Goal: Ask a question

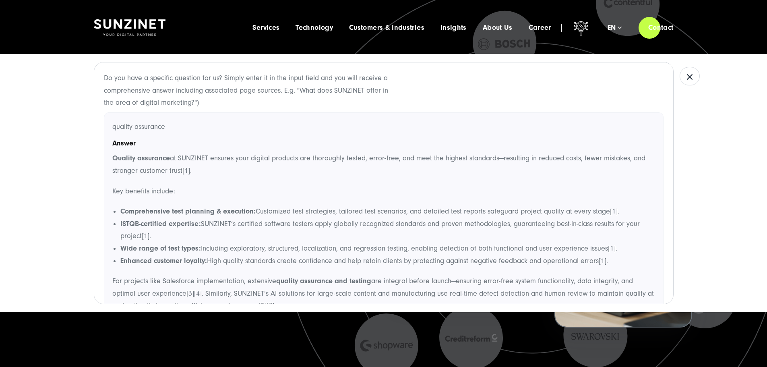
click at [685, 72] on icon "button" at bounding box center [690, 77] width 10 height 10
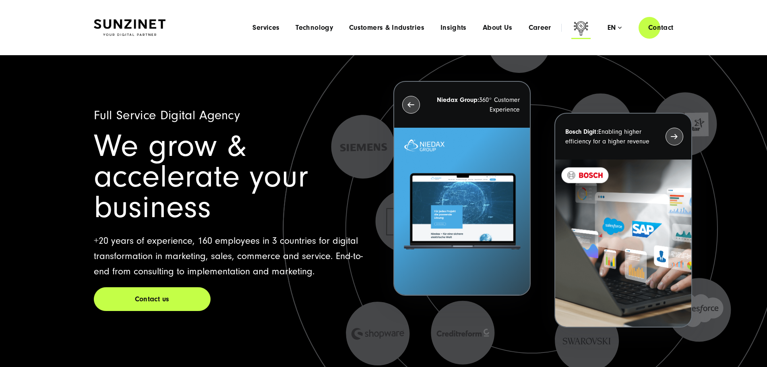
click at [571, 27] on icon at bounding box center [580, 29] width 19 height 19
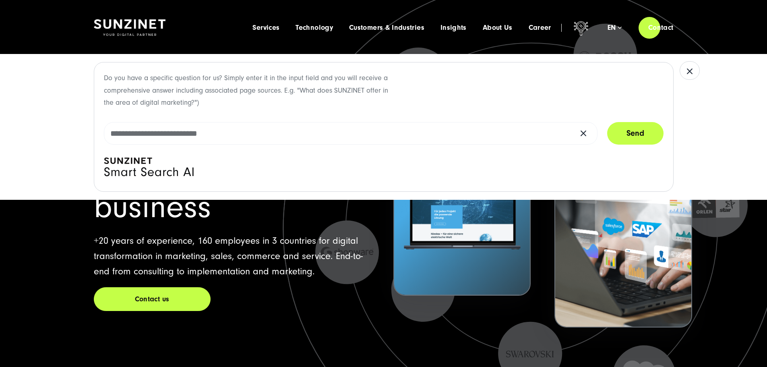
drag, startPoint x: 105, startPoint y: 159, endPoint x: 182, endPoint y: 167, distance: 76.5
click at [182, 167] on icon at bounding box center [149, 169] width 90 height 24
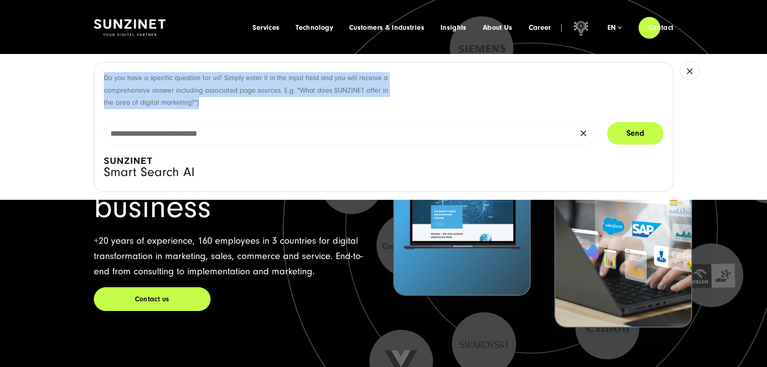
drag, startPoint x: 161, startPoint y: 92, endPoint x: 102, endPoint y: 81, distance: 60.3
click at [100, 80] on div "Do you have a specific question for us? Simply enter it in the input field and …" at bounding box center [384, 127] width 580 height 130
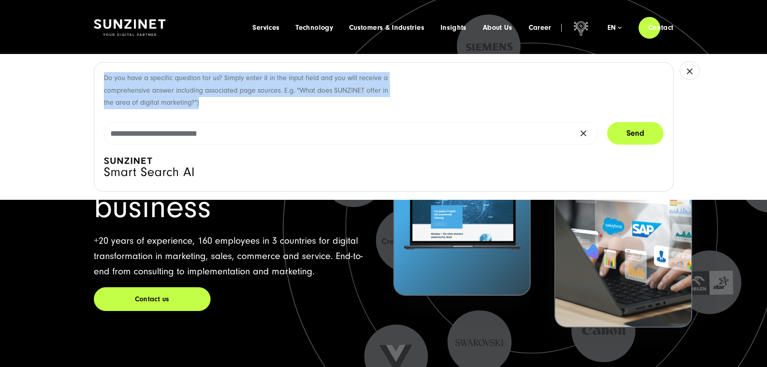
click at [185, 99] on p "Do you have a specific question for us? Simply enter it in the input field and …" at bounding box center [250, 90] width 292 height 37
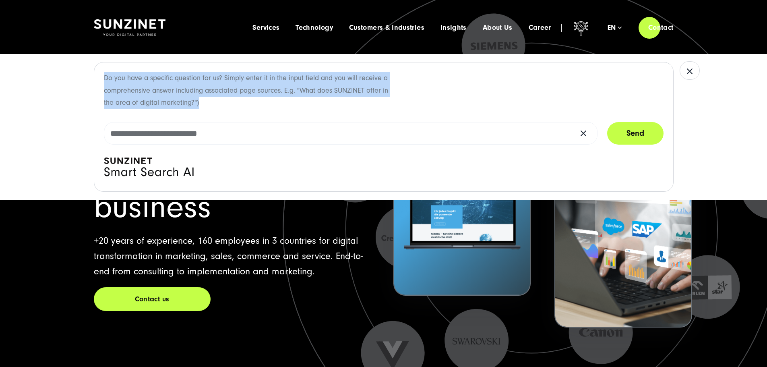
click at [209, 106] on p "Do you have a specific question for us? Simply enter it in the input field and …" at bounding box center [250, 90] width 292 height 37
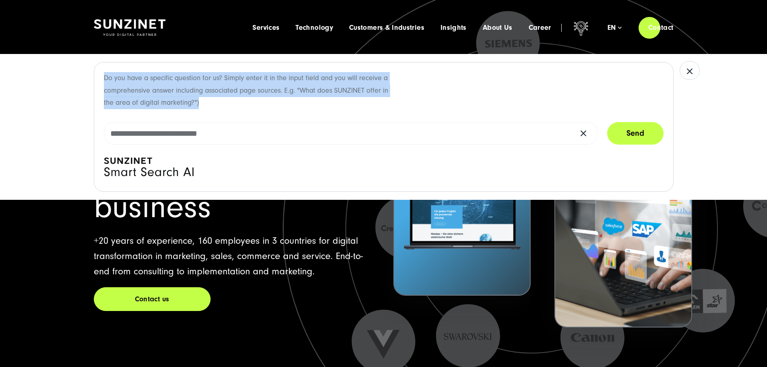
click at [101, 76] on div "Do you have a specific question for us? Simply enter it in the input field and …" at bounding box center [384, 127] width 580 height 130
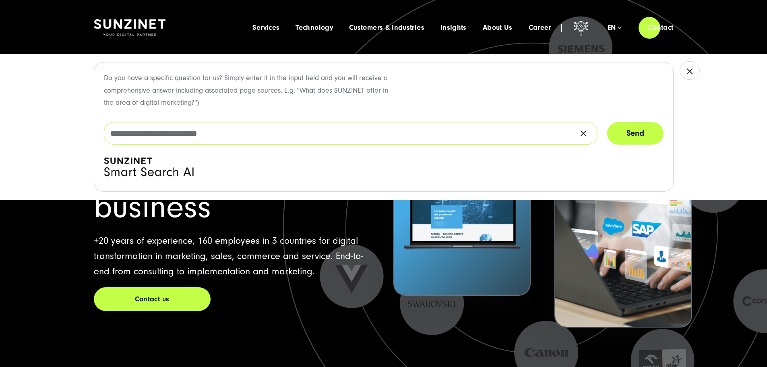
click at [167, 133] on input "text" at bounding box center [351, 133] width 494 height 23
